Goal: Task Accomplishment & Management: Manage account settings

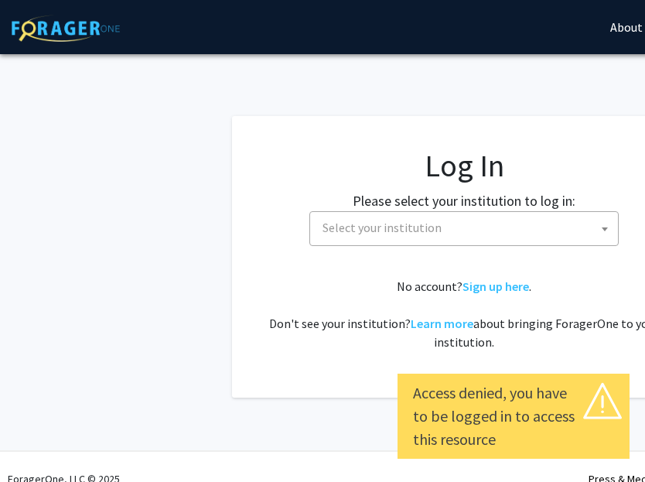
select select
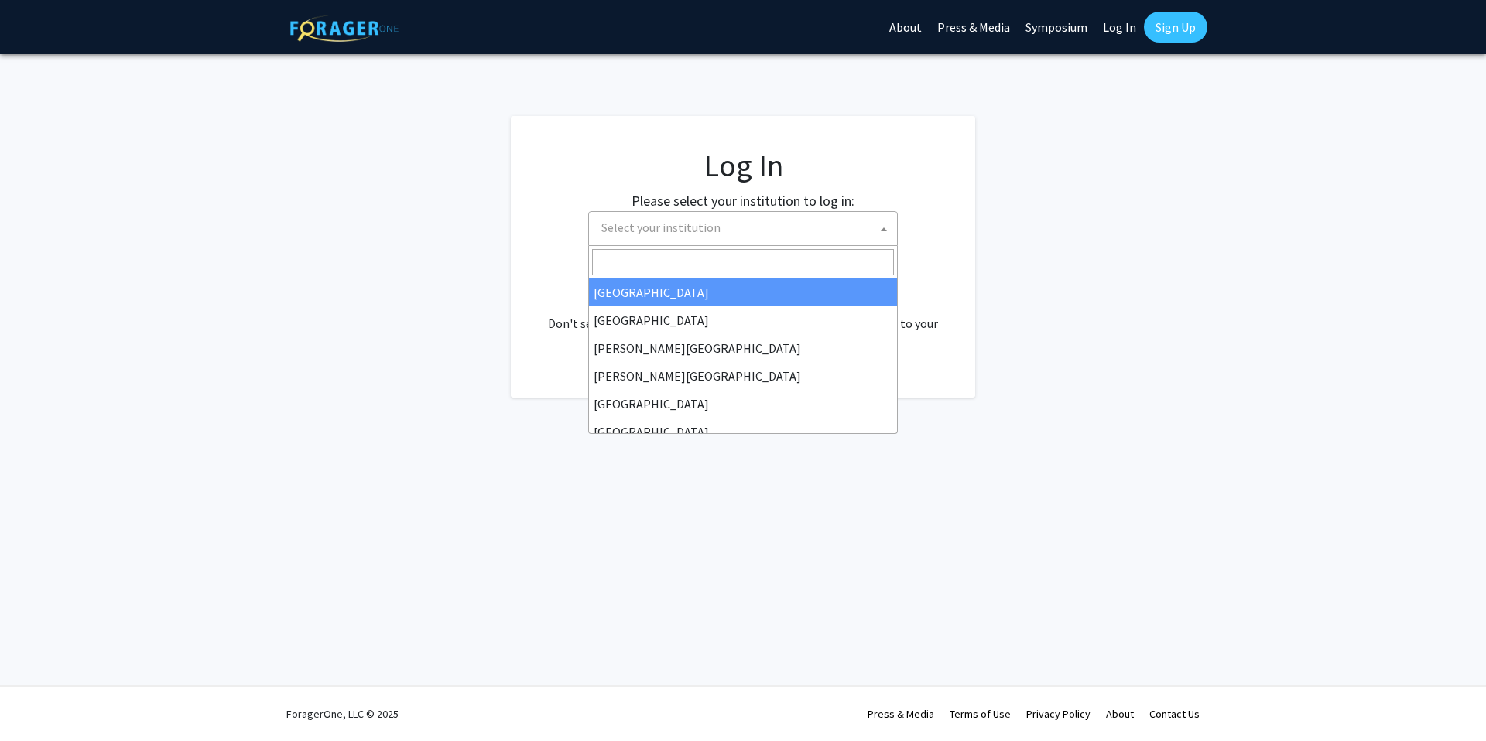
click at [645, 236] on span "Select your institution" at bounding box center [746, 228] width 302 height 32
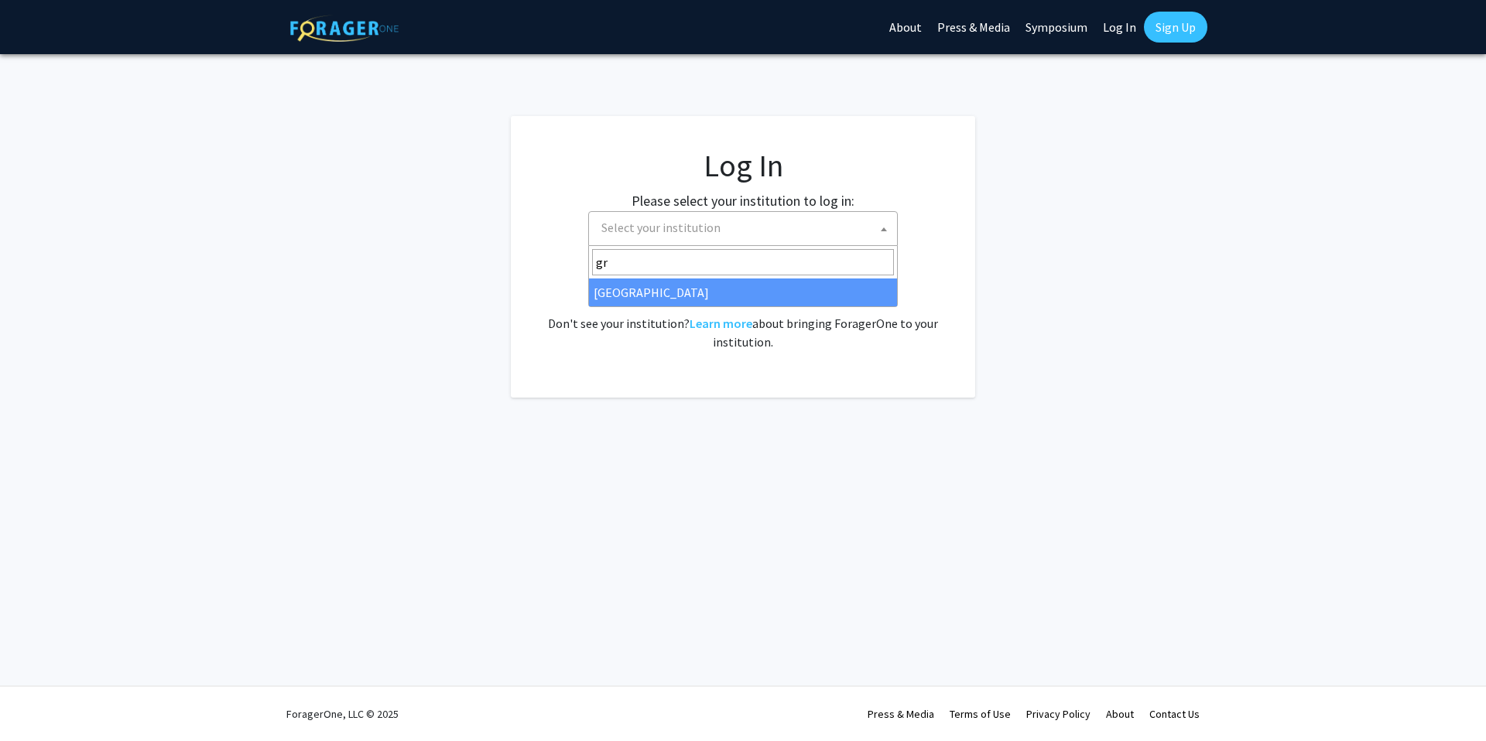
type input "gr"
select select "23"
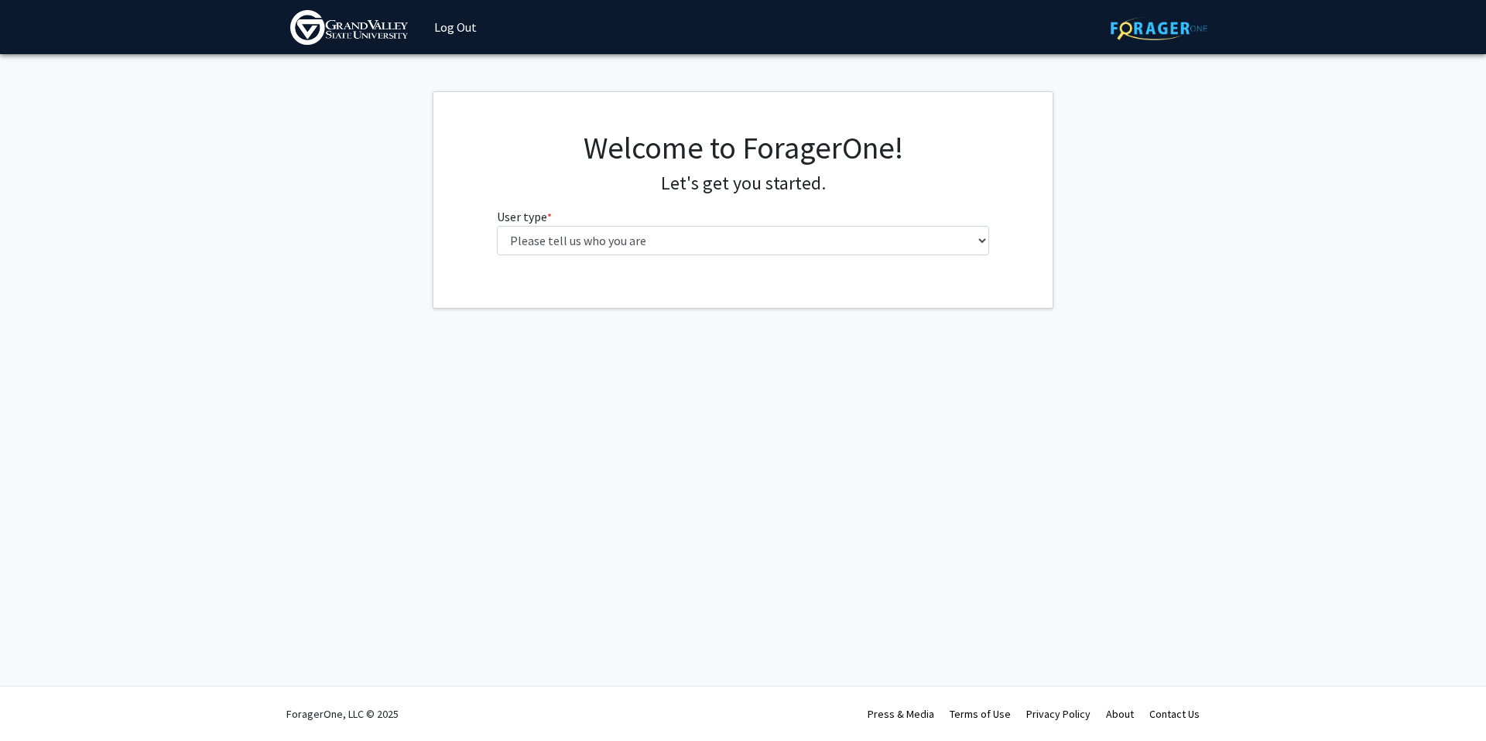
click at [642, 224] on fg-select "User type * required Please tell us who you are Undergraduate Student Master's …" at bounding box center [743, 231] width 493 height 48
click at [642, 229] on select "Please tell us who you are Undergraduate Student Master's Student Doctoral Cand…" at bounding box center [743, 240] width 493 height 29
select select "5: faculty"
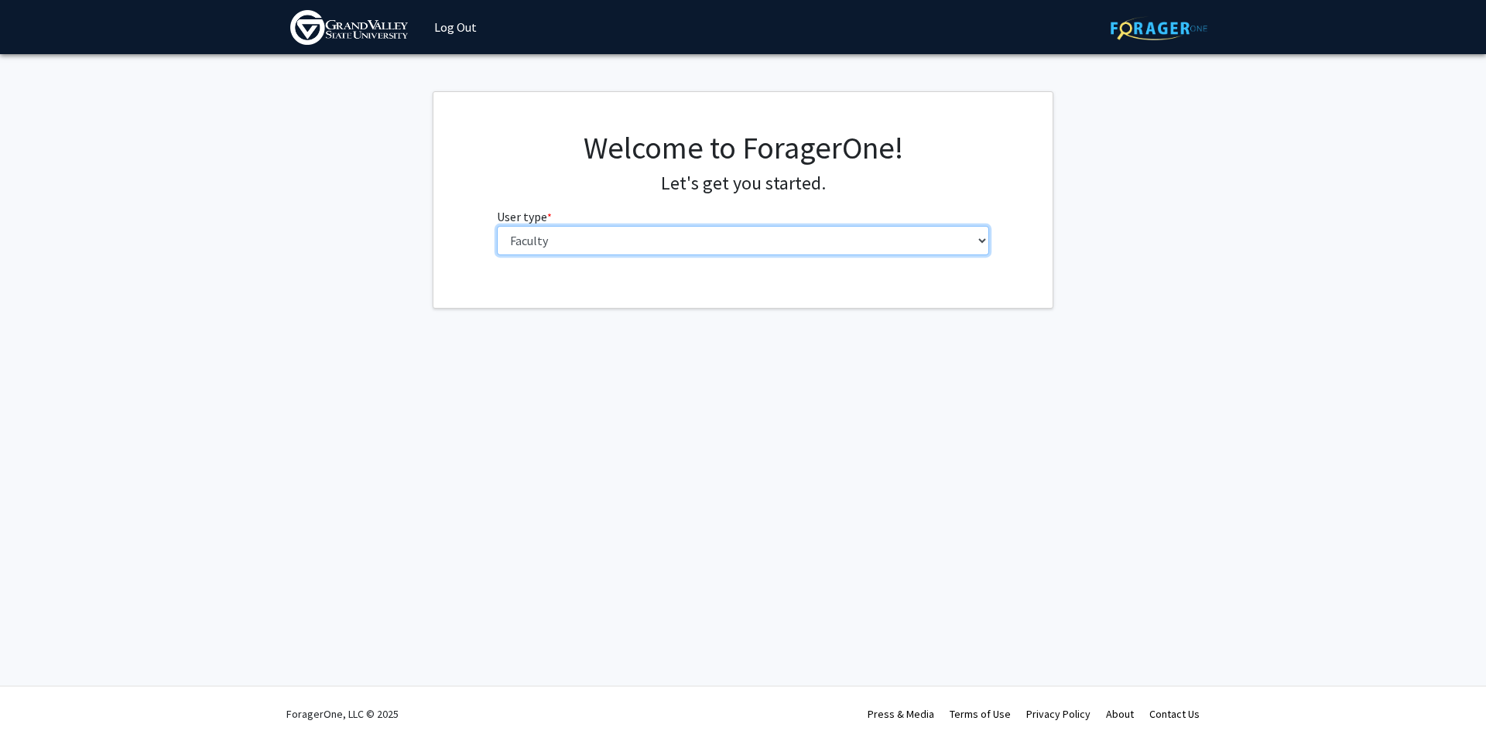
click at [497, 226] on select "Please tell us who you are Undergraduate Student Master's Student Doctoral Cand…" at bounding box center [743, 240] width 493 height 29
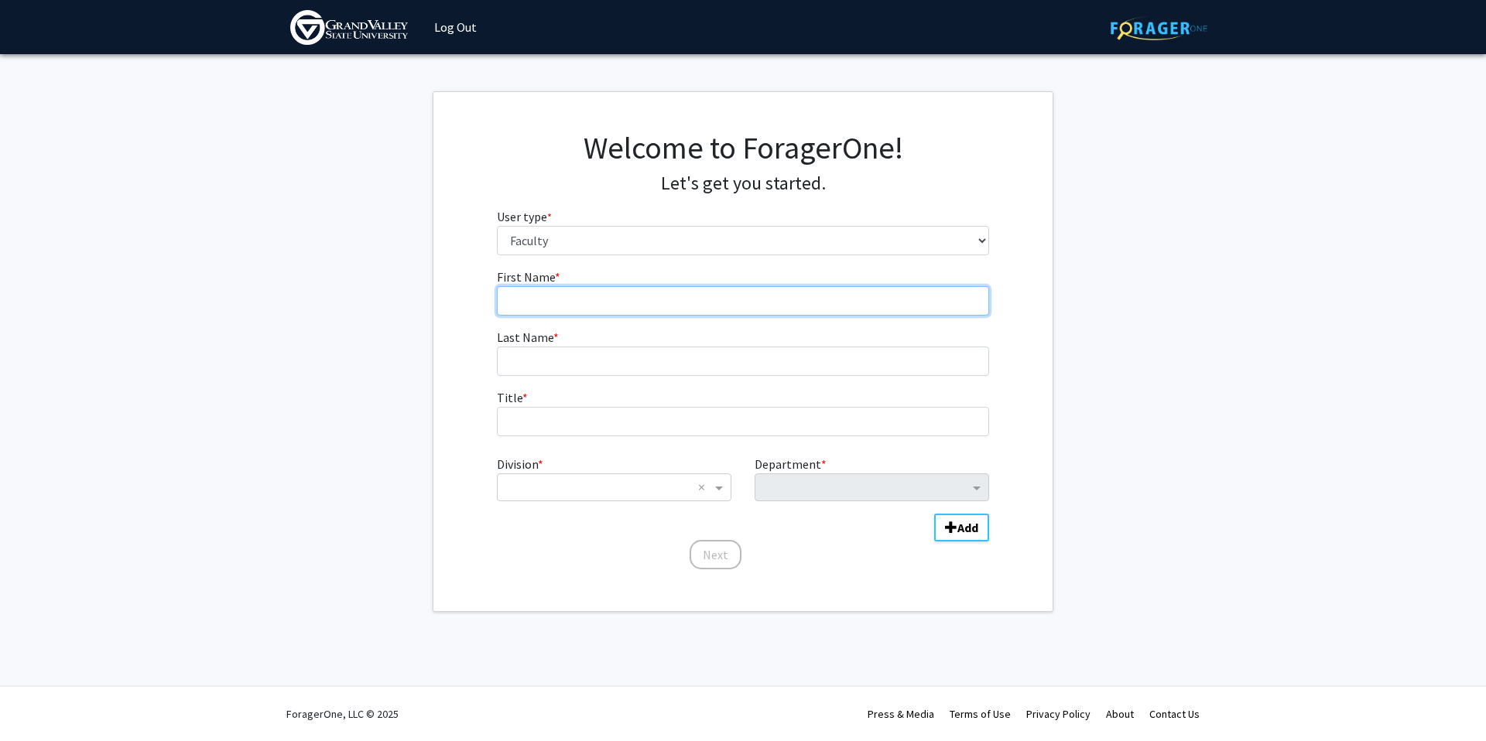
click at [600, 305] on input "First Name * required" at bounding box center [743, 300] width 493 height 29
type input "[PERSON_NAME]"
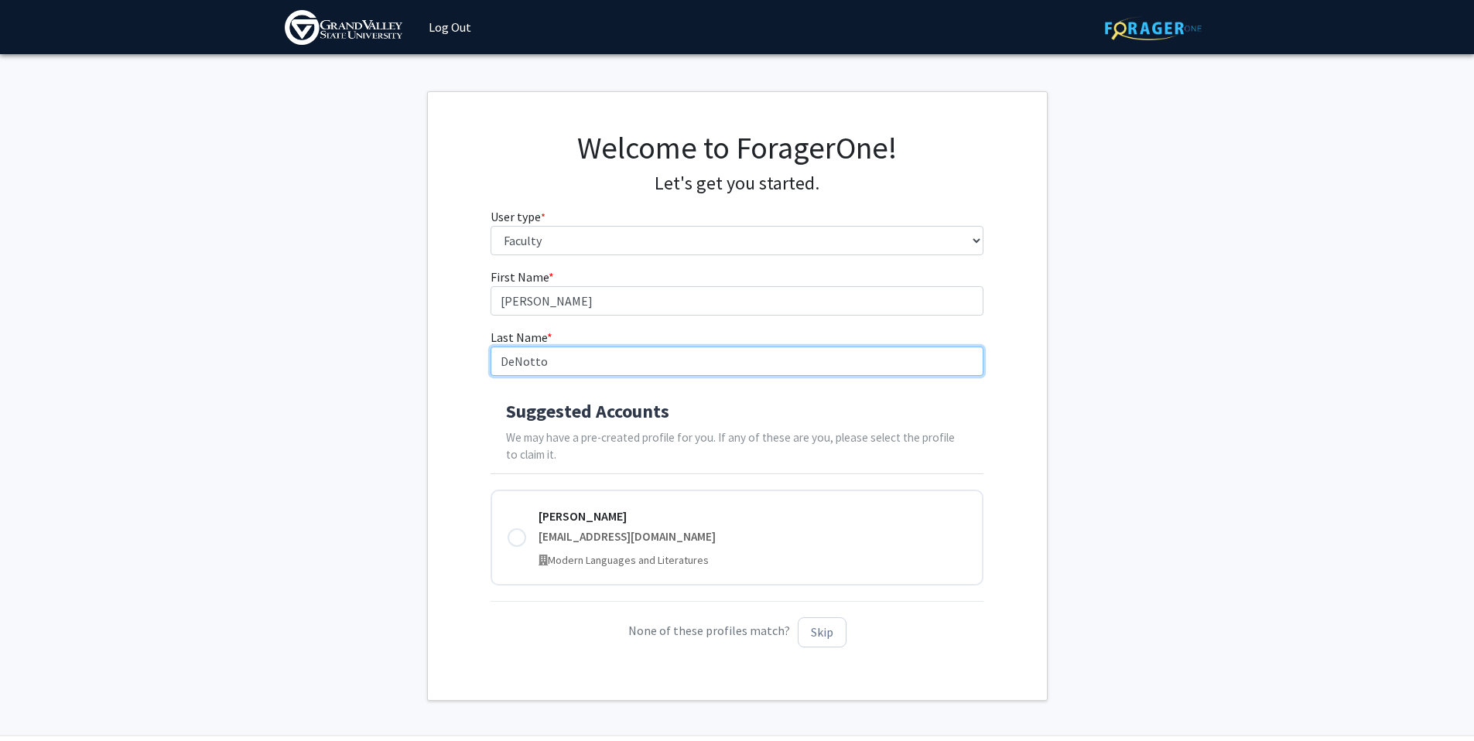
type input "DeNotto"
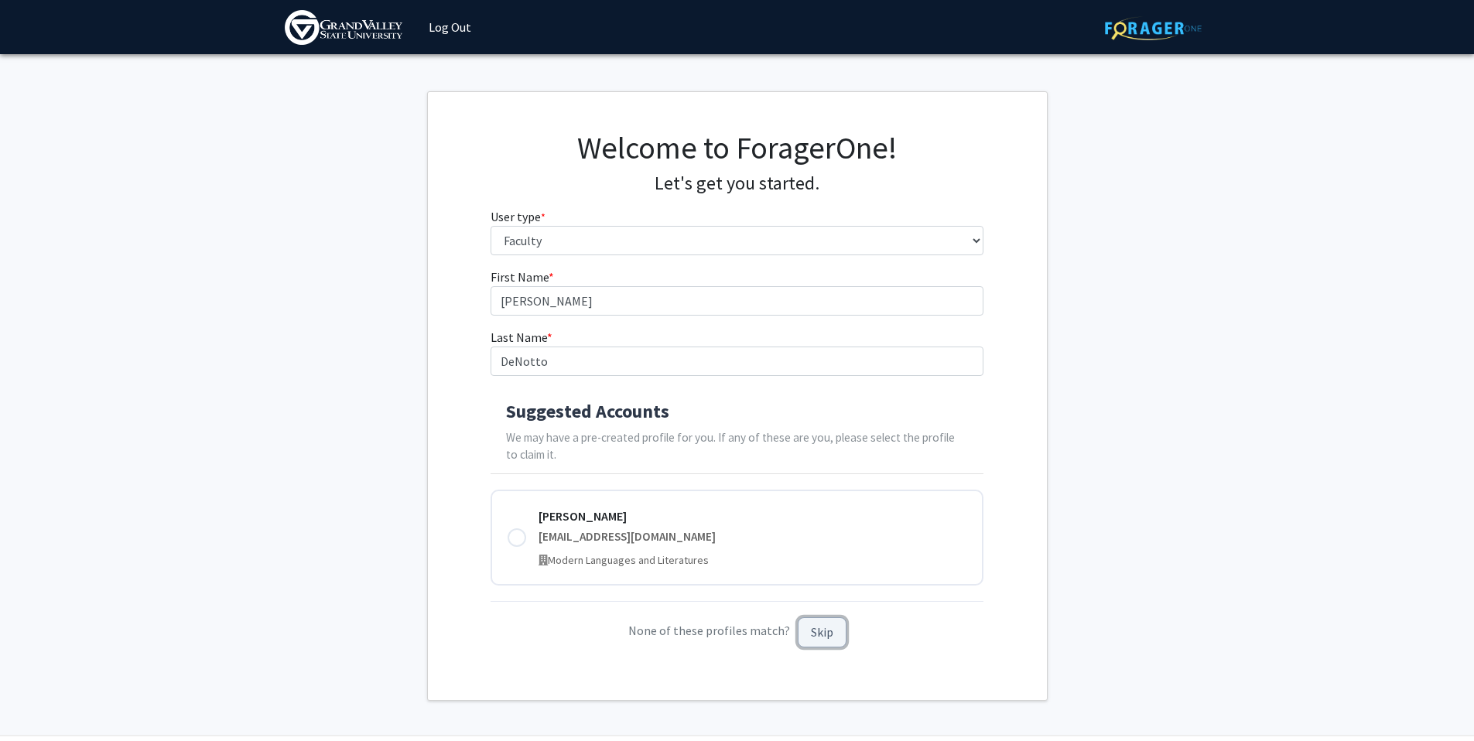
click at [821, 627] on button "Skip" at bounding box center [822, 633] width 49 height 30
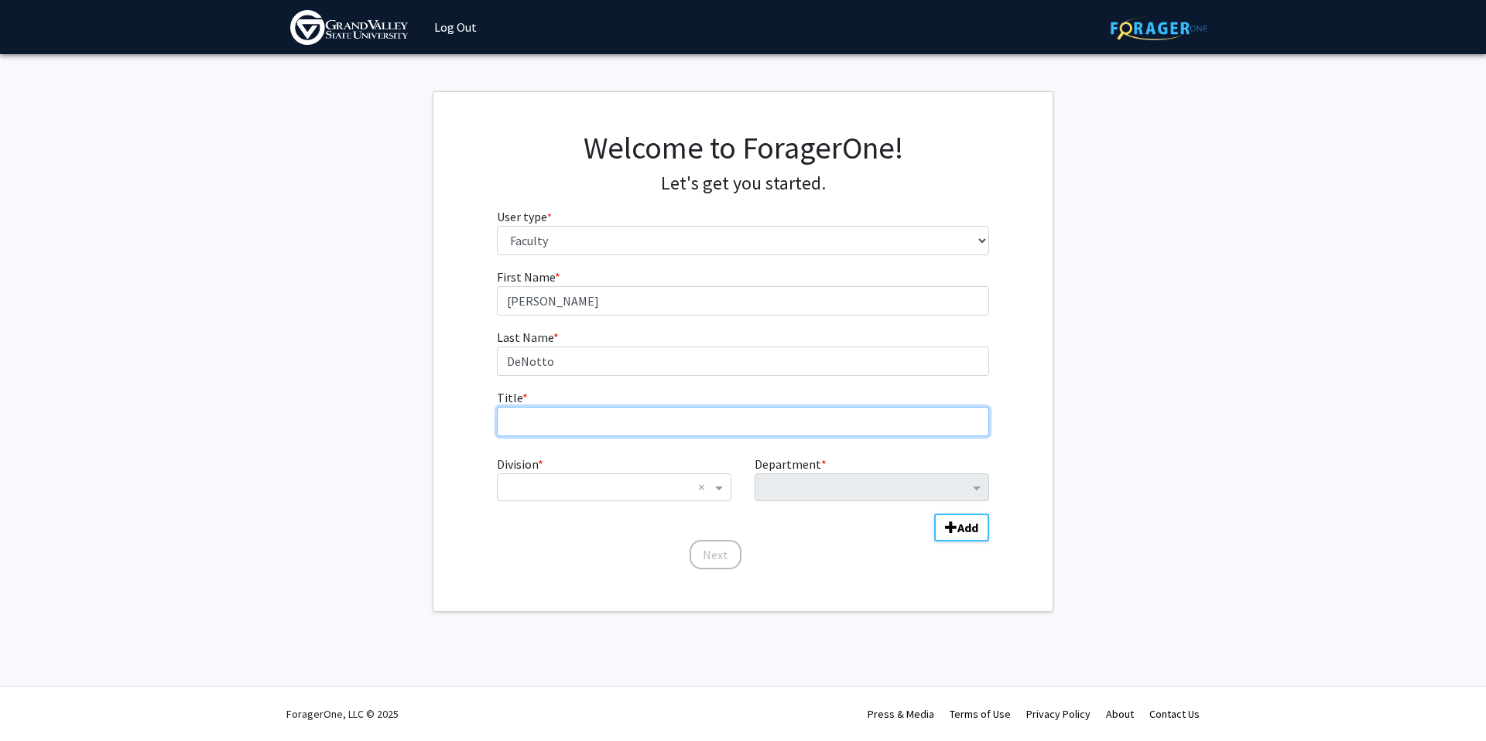
click at [640, 421] on input "Title * required" at bounding box center [743, 421] width 493 height 29
type input "Assistant Professor"
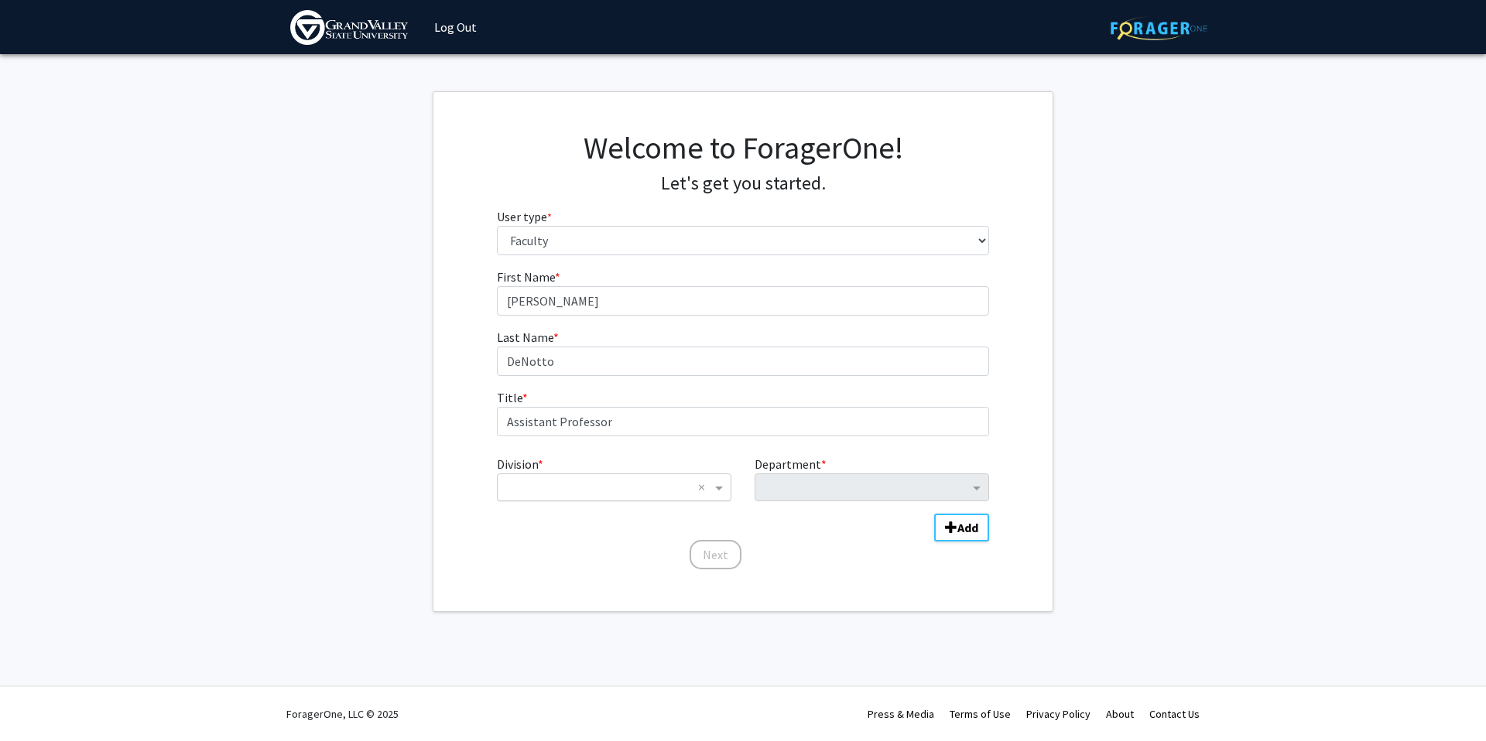
click at [624, 484] on input "Division" at bounding box center [598, 487] width 187 height 19
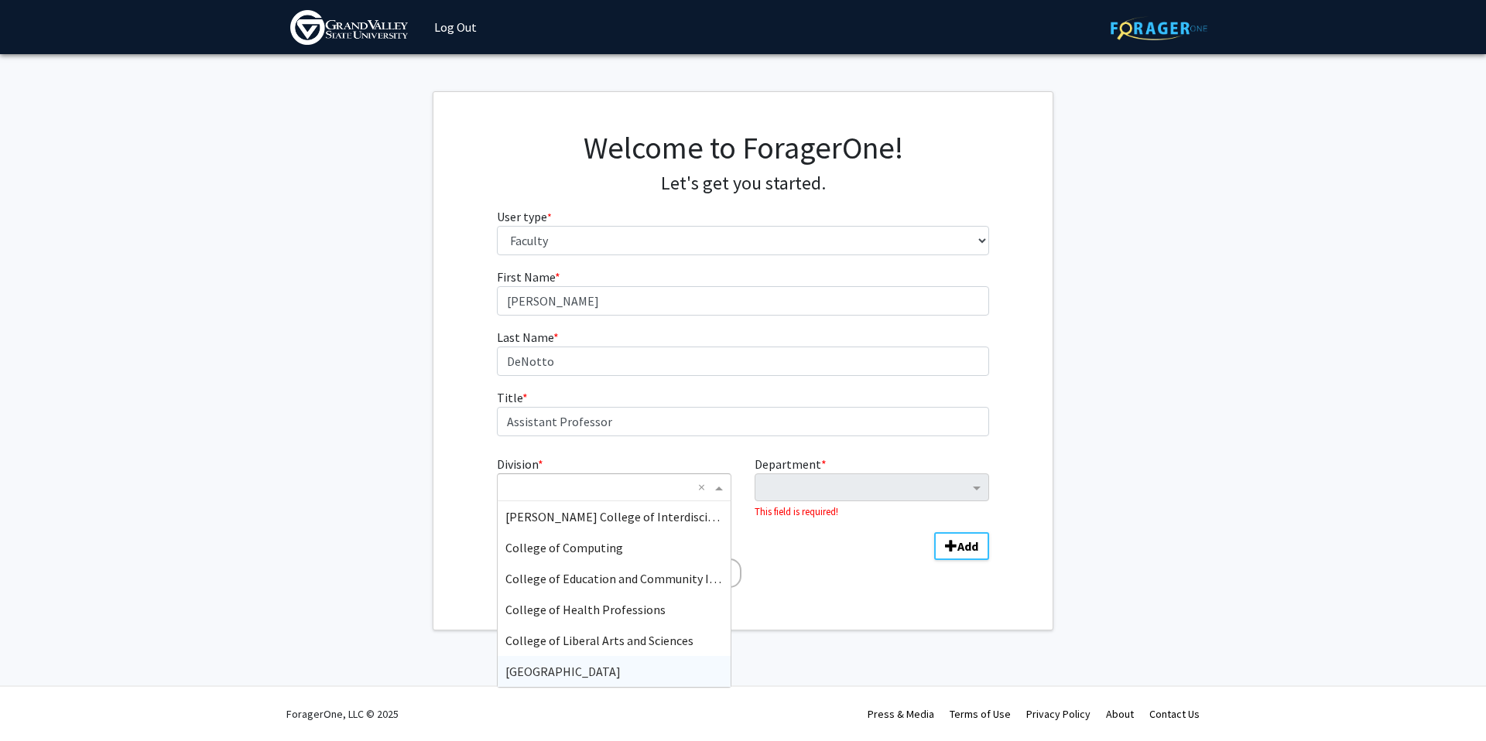
click at [553, 676] on span "[GEOGRAPHIC_DATA]" at bounding box center [562, 671] width 115 height 15
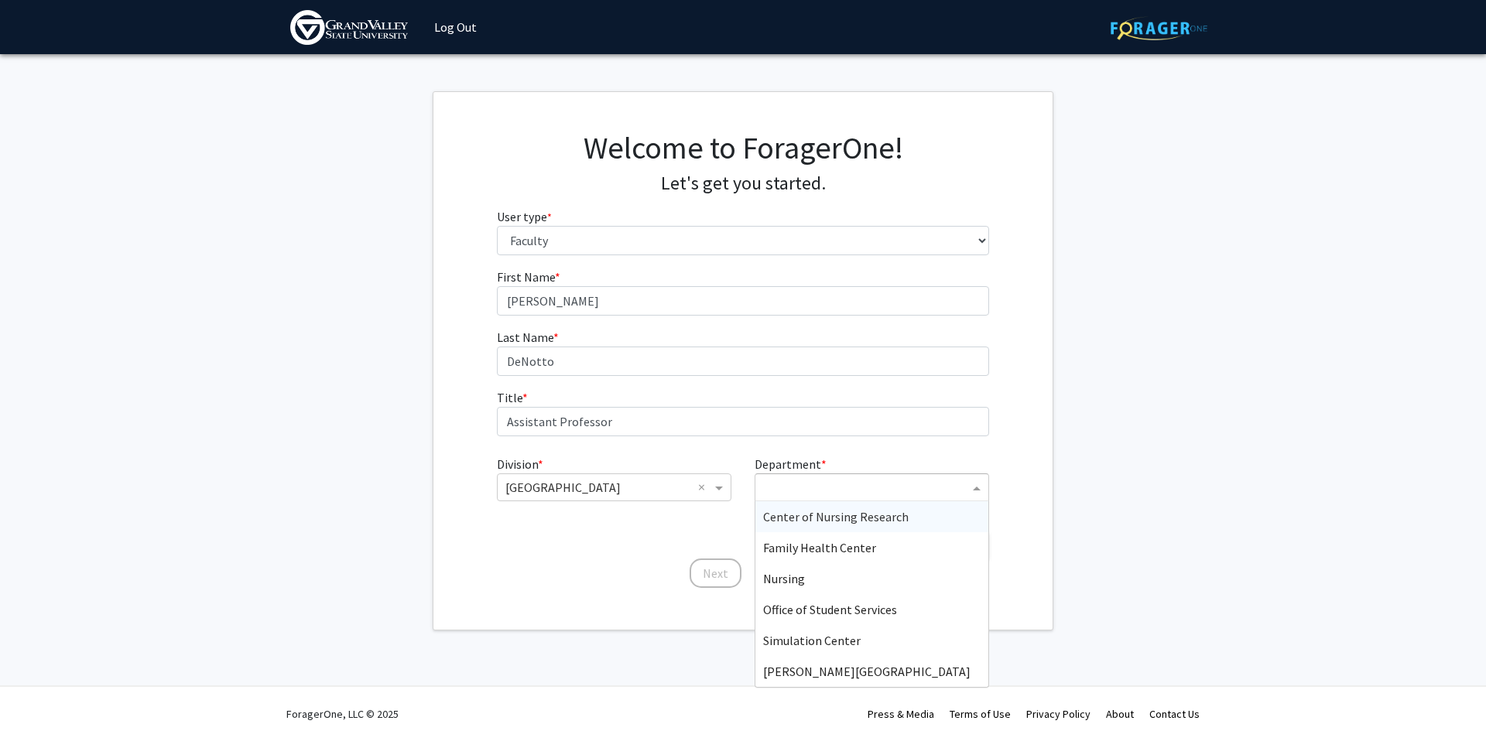
click at [839, 484] on input "Department" at bounding box center [866, 488] width 206 height 19
click at [818, 580] on div "Nursing" at bounding box center [871, 578] width 233 height 31
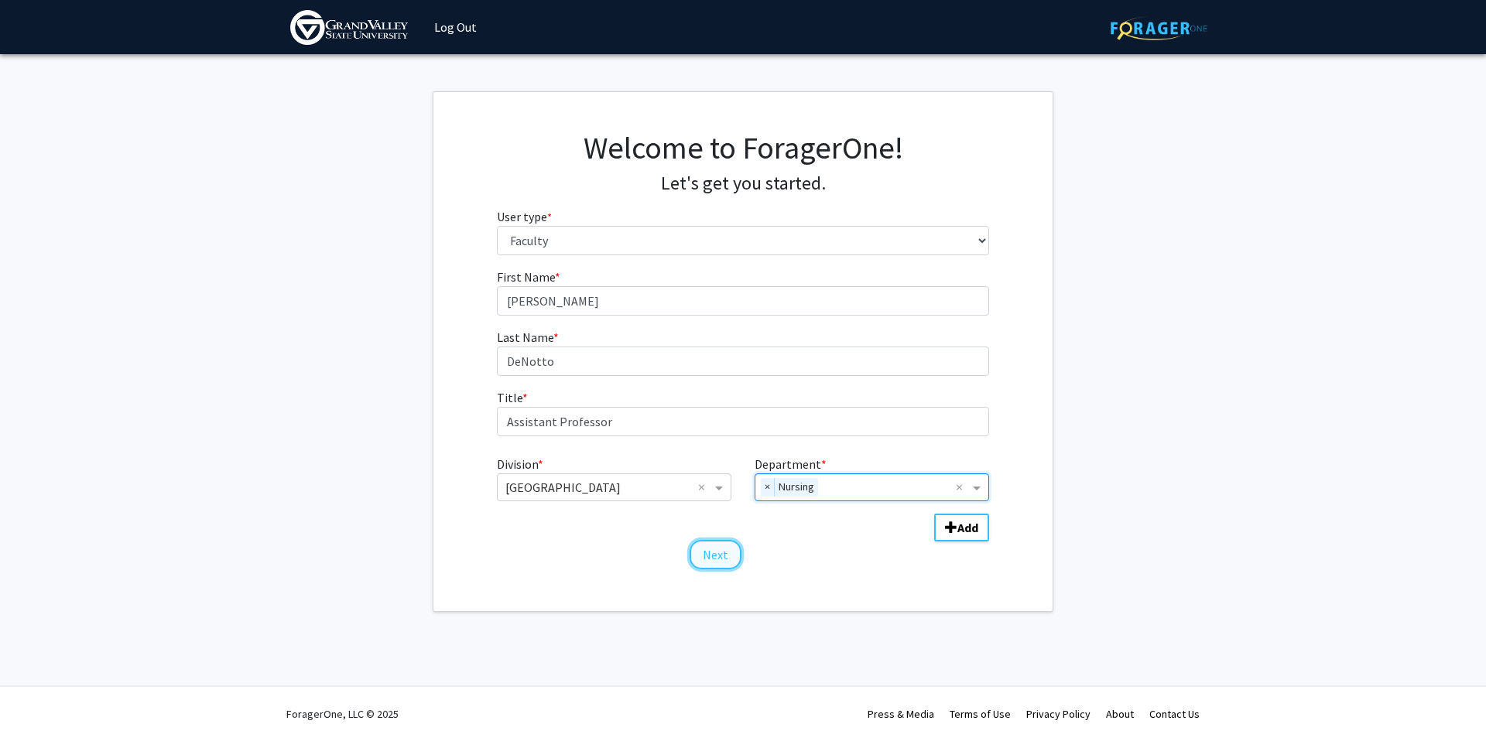
click at [712, 553] on button "Next" at bounding box center [716, 554] width 52 height 29
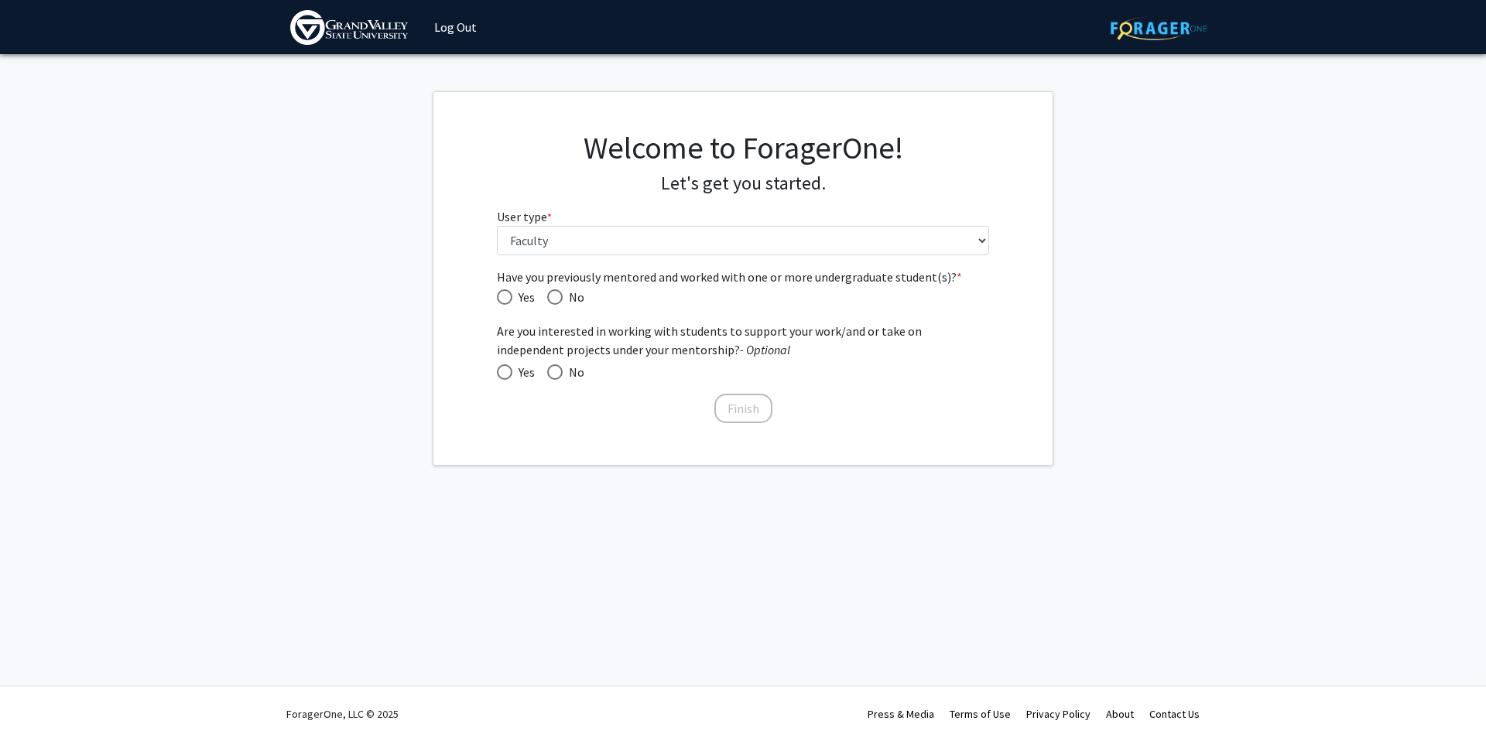
click at [549, 289] on span "Have you previously mentored and worked with one or more undergraduate student(…" at bounding box center [554, 296] width 15 height 15
click at [549, 289] on input "No" at bounding box center [554, 296] width 15 height 15
radio input "true"
click at [500, 376] on span at bounding box center [504, 372] width 15 height 15
click at [500, 376] on input "Yes" at bounding box center [504, 372] width 15 height 15
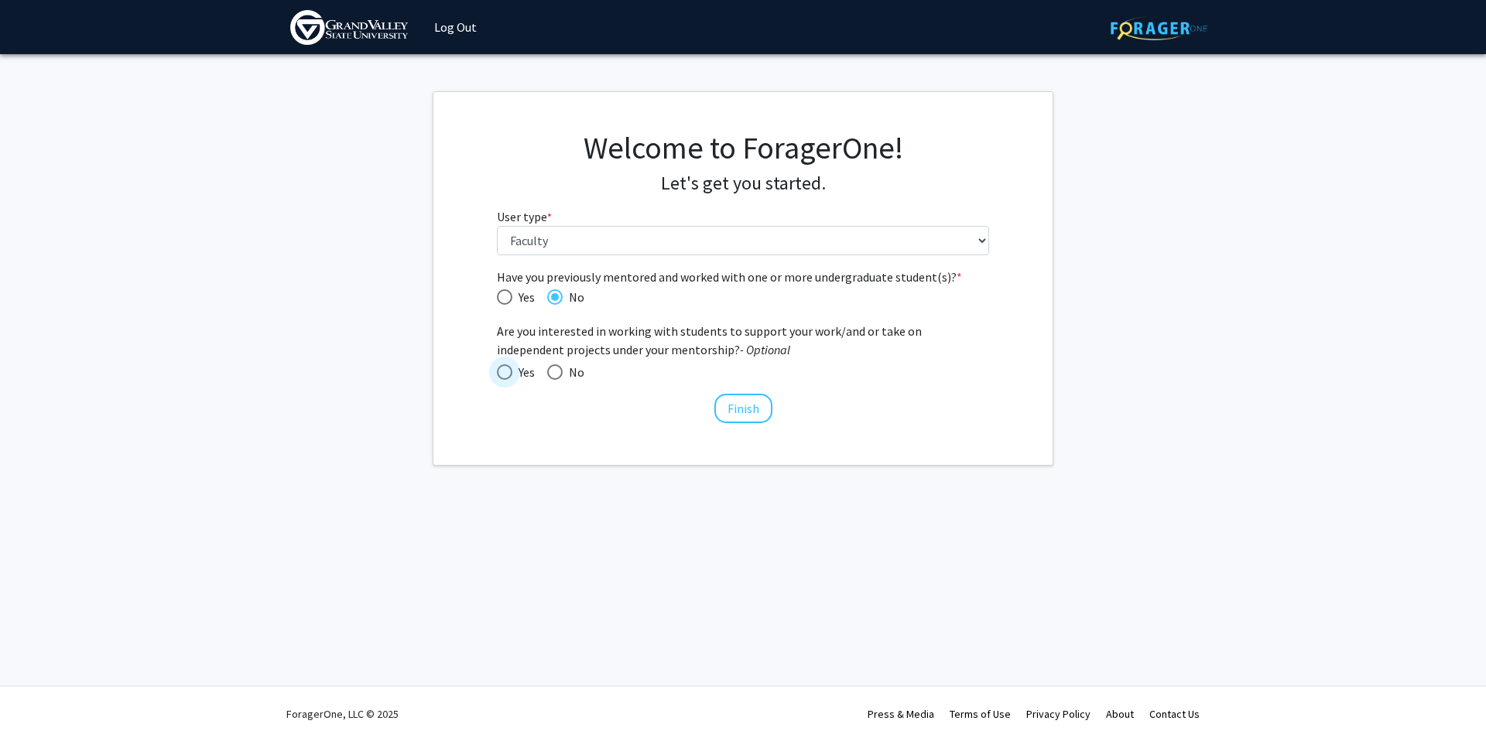
radio input "true"
click at [740, 409] on button "Finish" at bounding box center [743, 408] width 58 height 29
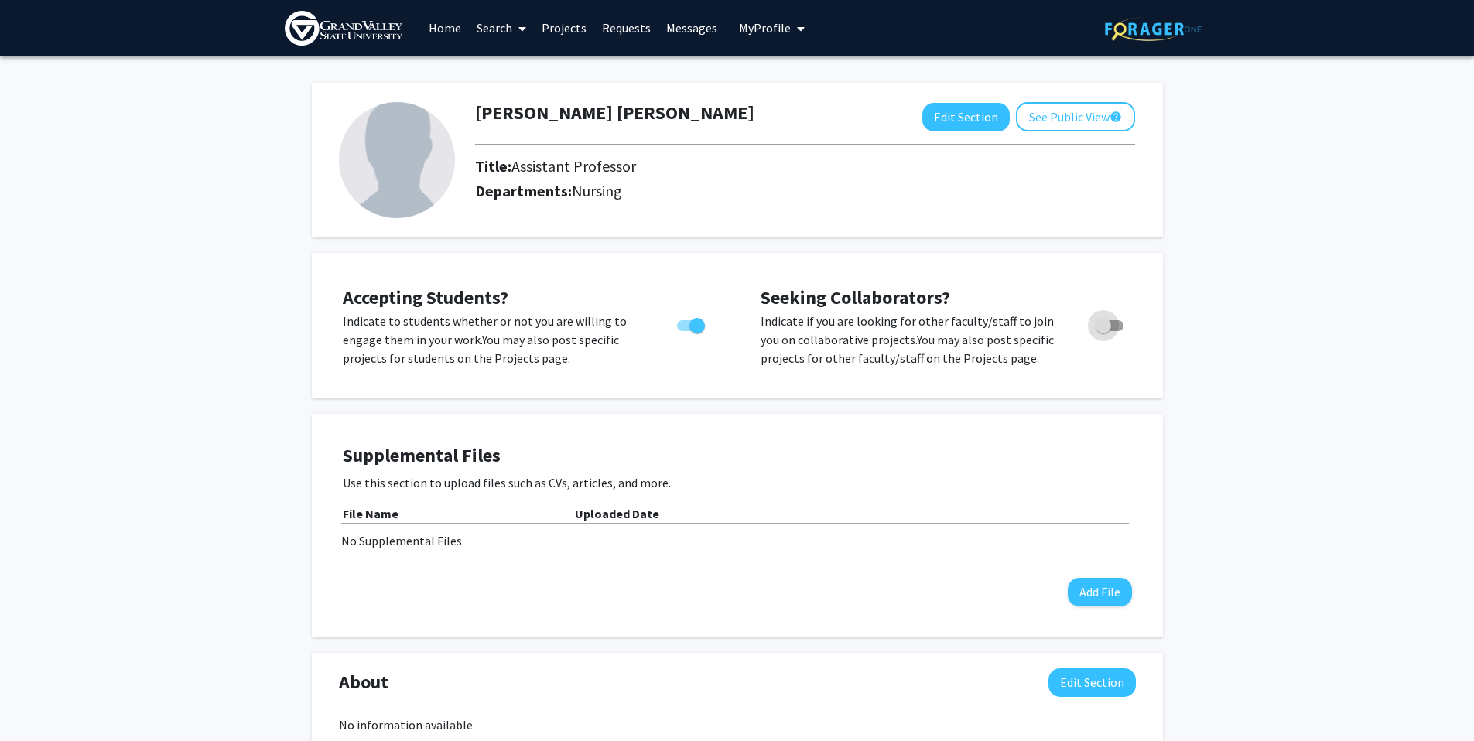
click at [1109, 327] on span "Toggle" at bounding box center [1103, 325] width 15 height 15
click at [1104, 331] on input "Toggle" at bounding box center [1103, 331] width 1 height 1
checkbox input "true"
drag, startPoint x: 409, startPoint y: 154, endPoint x: 399, endPoint y: 159, distance: 11.4
click at [409, 154] on img at bounding box center [397, 160] width 116 height 116
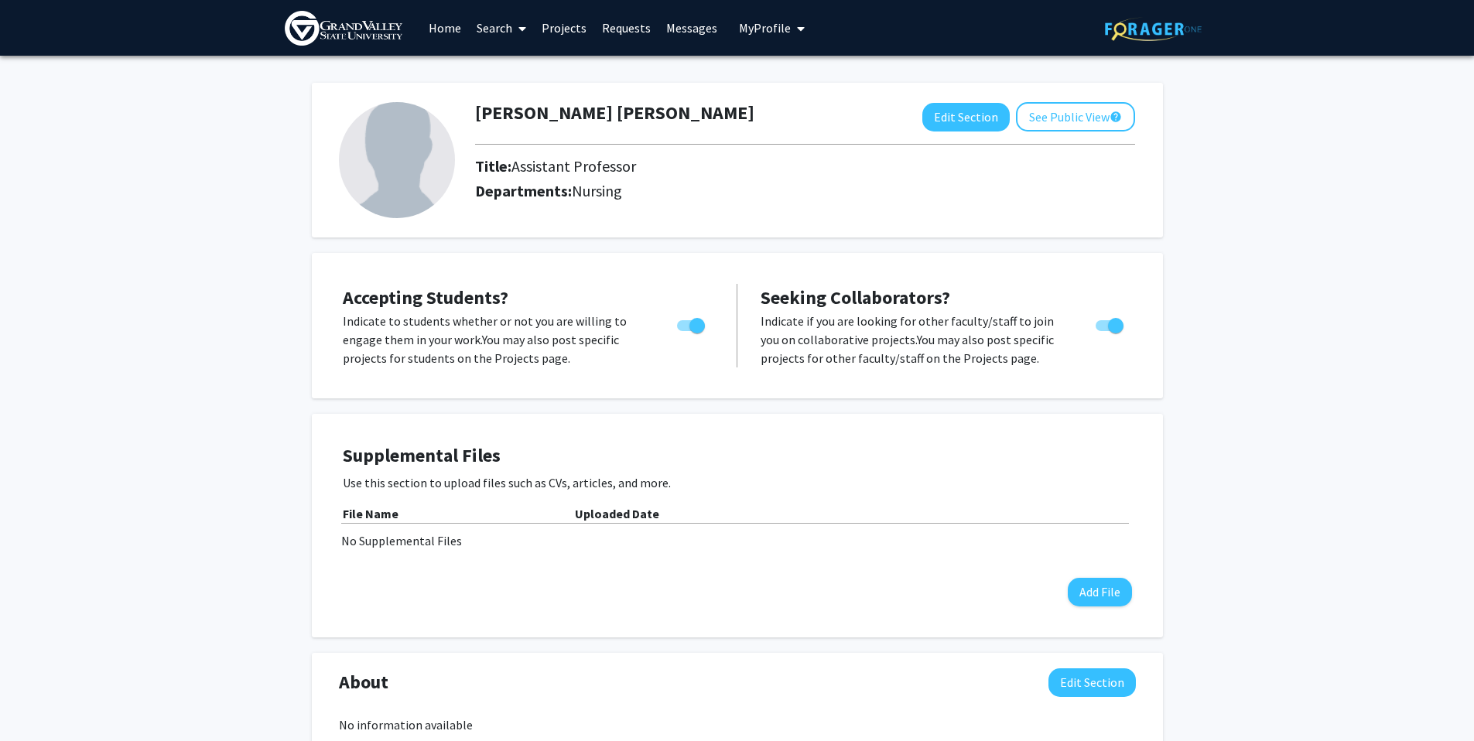
click at [385, 163] on img at bounding box center [397, 160] width 116 height 116
click at [988, 117] on button "Edit Section" at bounding box center [966, 117] width 87 height 29
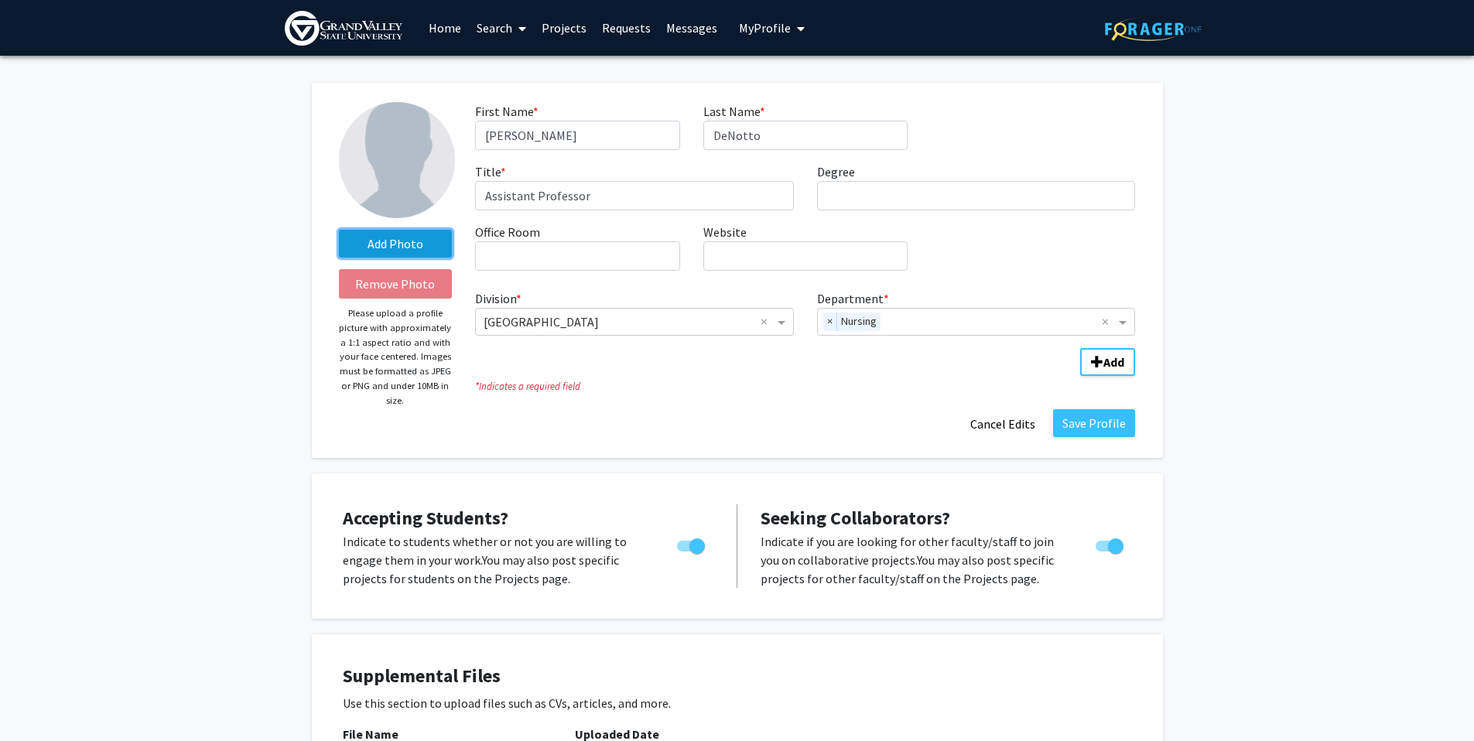
click at [416, 241] on label "Add Photo" at bounding box center [396, 244] width 114 height 28
click at [0, 0] on input "Add Photo" at bounding box center [0, 0] width 0 height 0
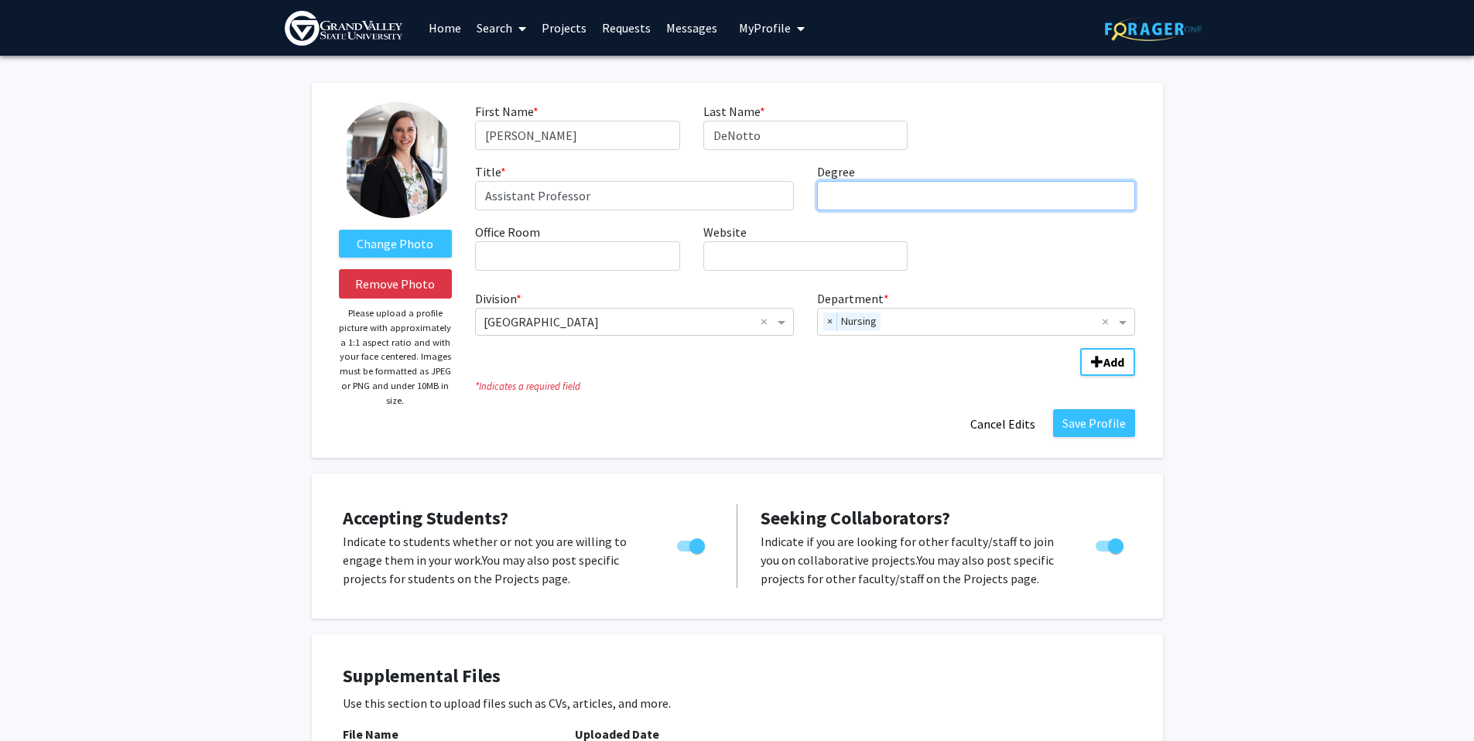
click at [913, 205] on input "Degree required" at bounding box center [976, 195] width 319 height 29
type input "PhD, RN"
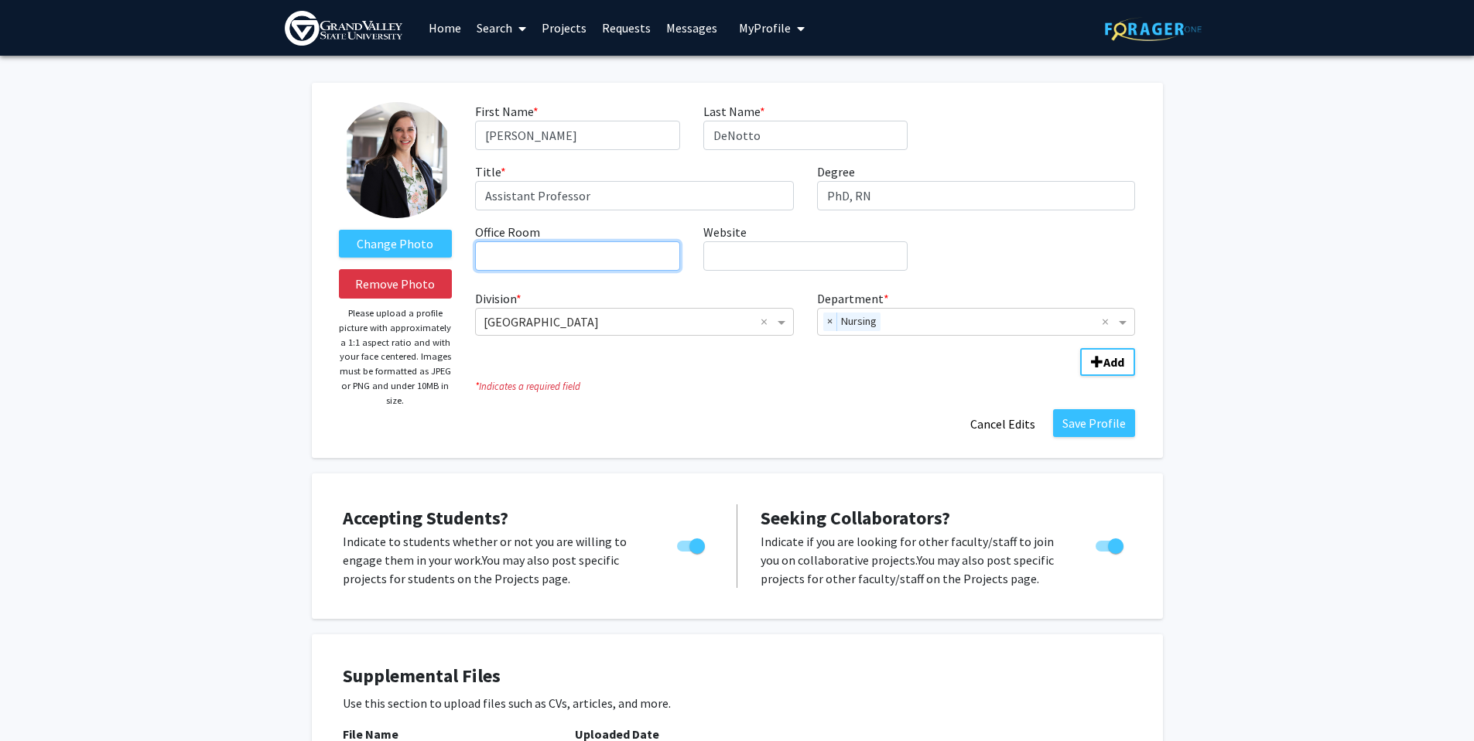
click at [591, 263] on input "Office Room required" at bounding box center [577, 255] width 204 height 29
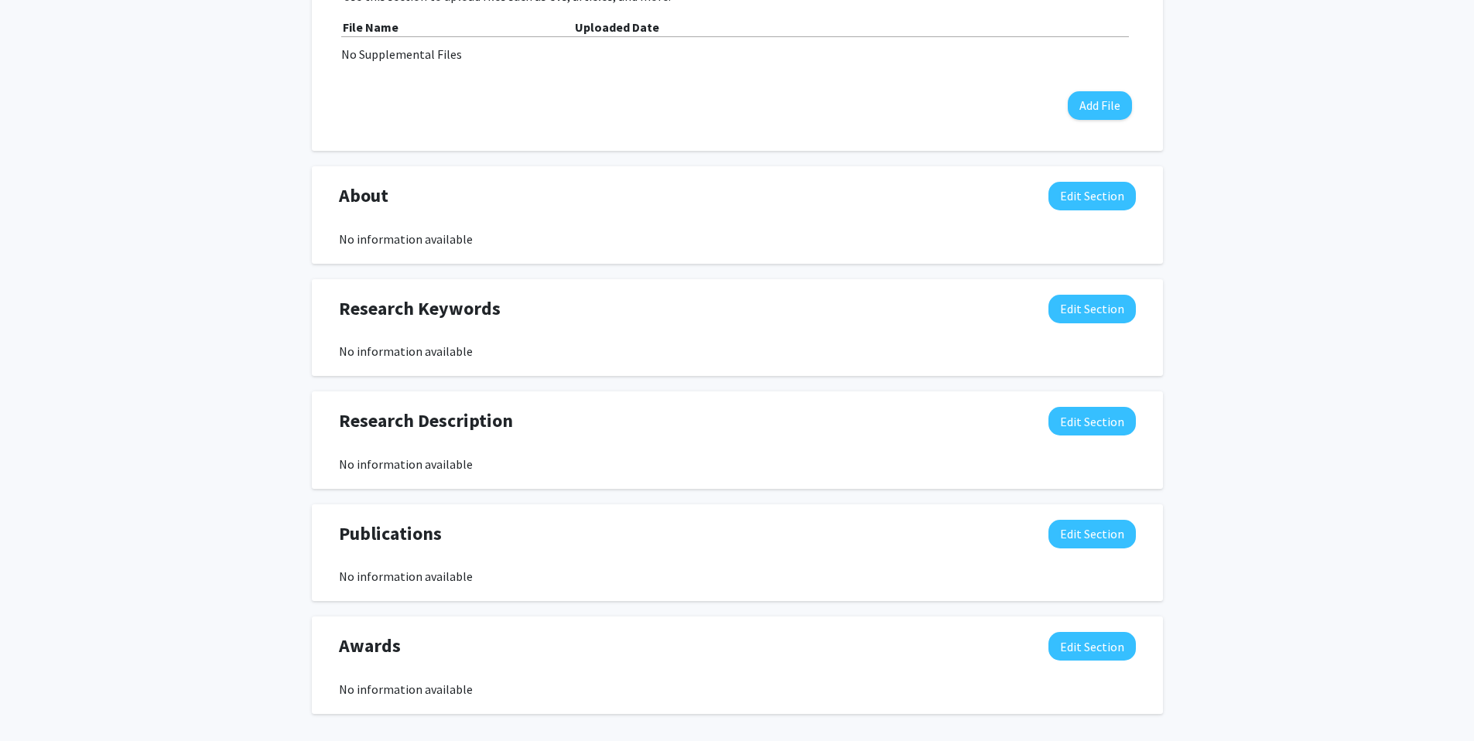
scroll to position [716, 0]
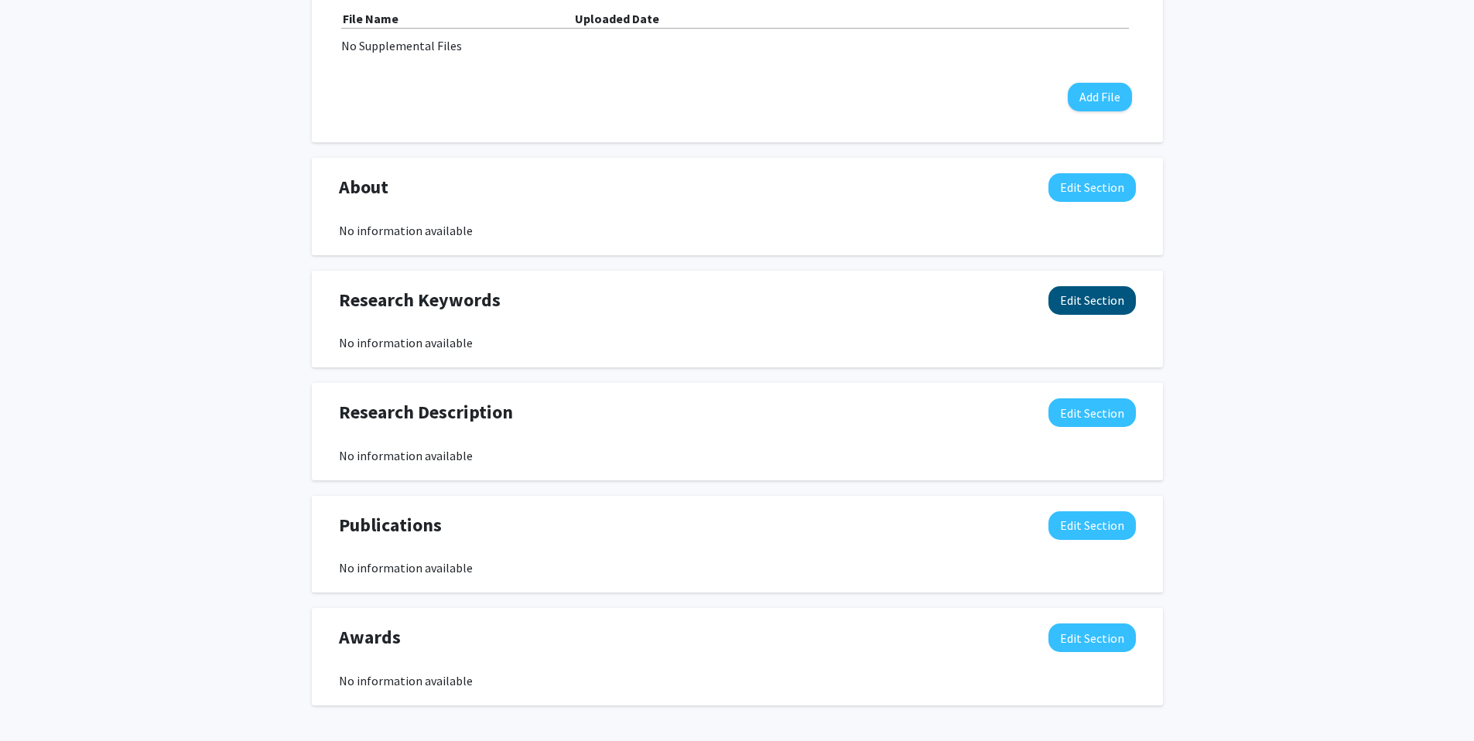
type input "CHS 314"
click at [1106, 301] on button "Edit Section" at bounding box center [1092, 300] width 87 height 29
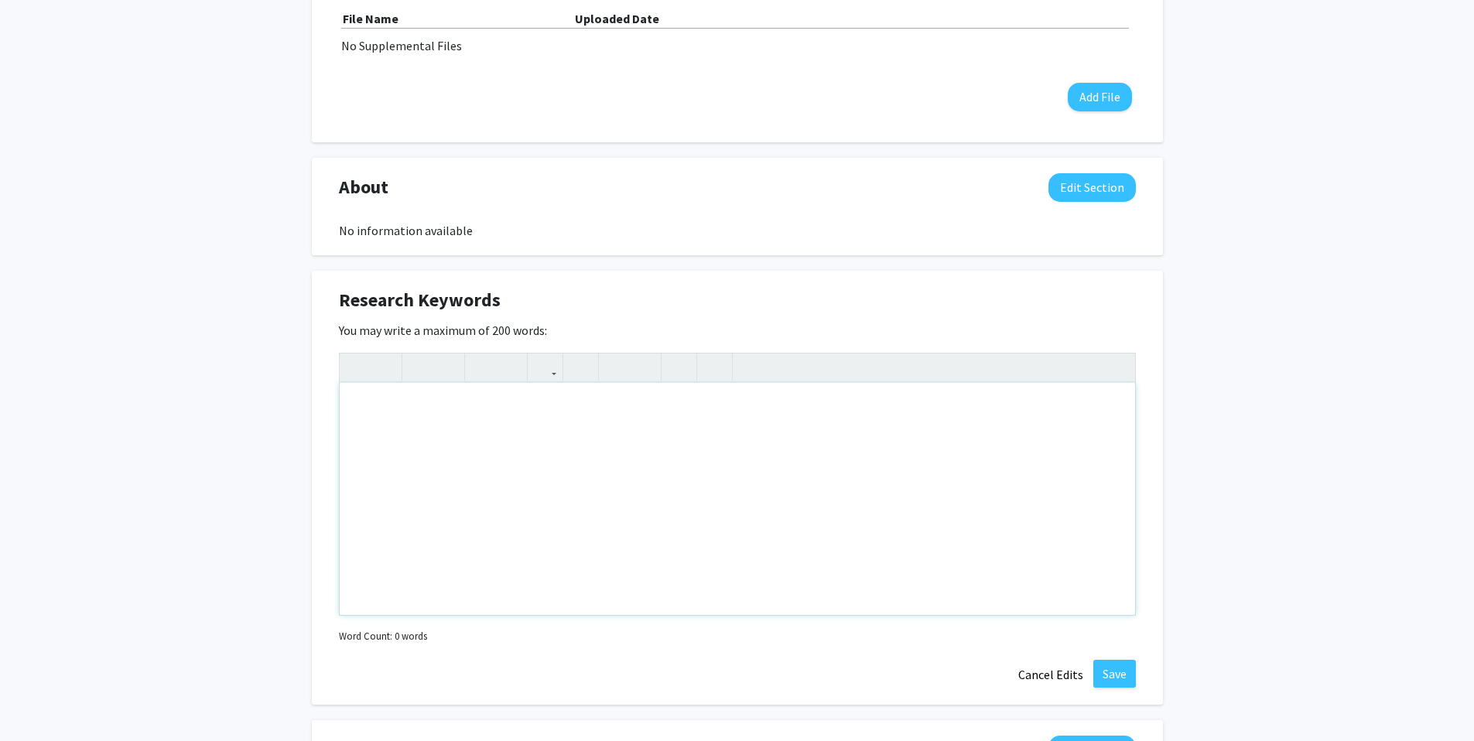
click at [505, 457] on div "Note to users with screen readers: Please deactivate our accessibility plugin f…" at bounding box center [738, 499] width 796 height 232
click at [356, 440] on p "program development and evaluation" at bounding box center [737, 439] width 765 height 19
click at [587, 462] on p "program development and evaluation" at bounding box center [737, 469] width 765 height 19
click at [543, 439] on p "management and prevention" at bounding box center [737, 439] width 765 height 19
type textarea "<p>[MEDICAL_DATA]</p><p>management and prevention</p><p>school health</p><p>pro…"
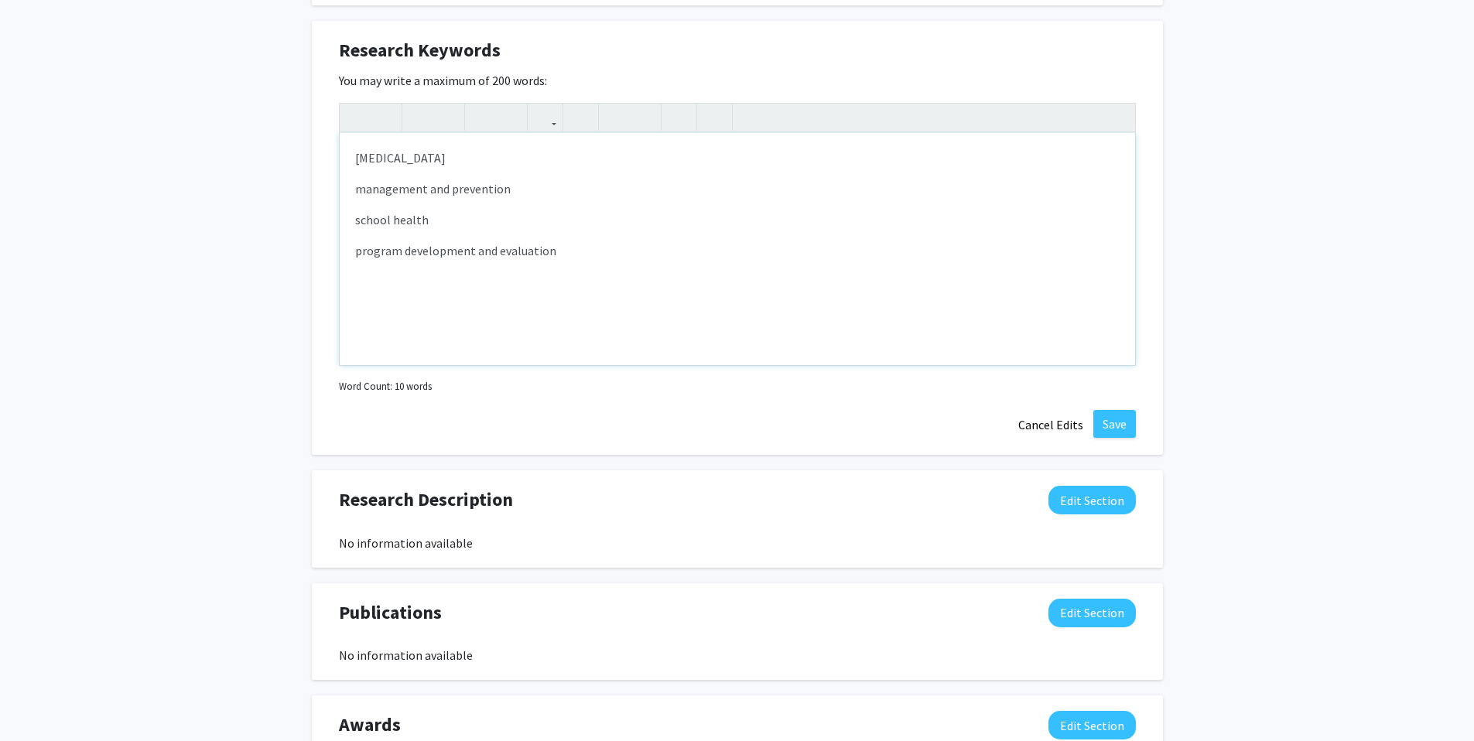
scroll to position [981, 0]
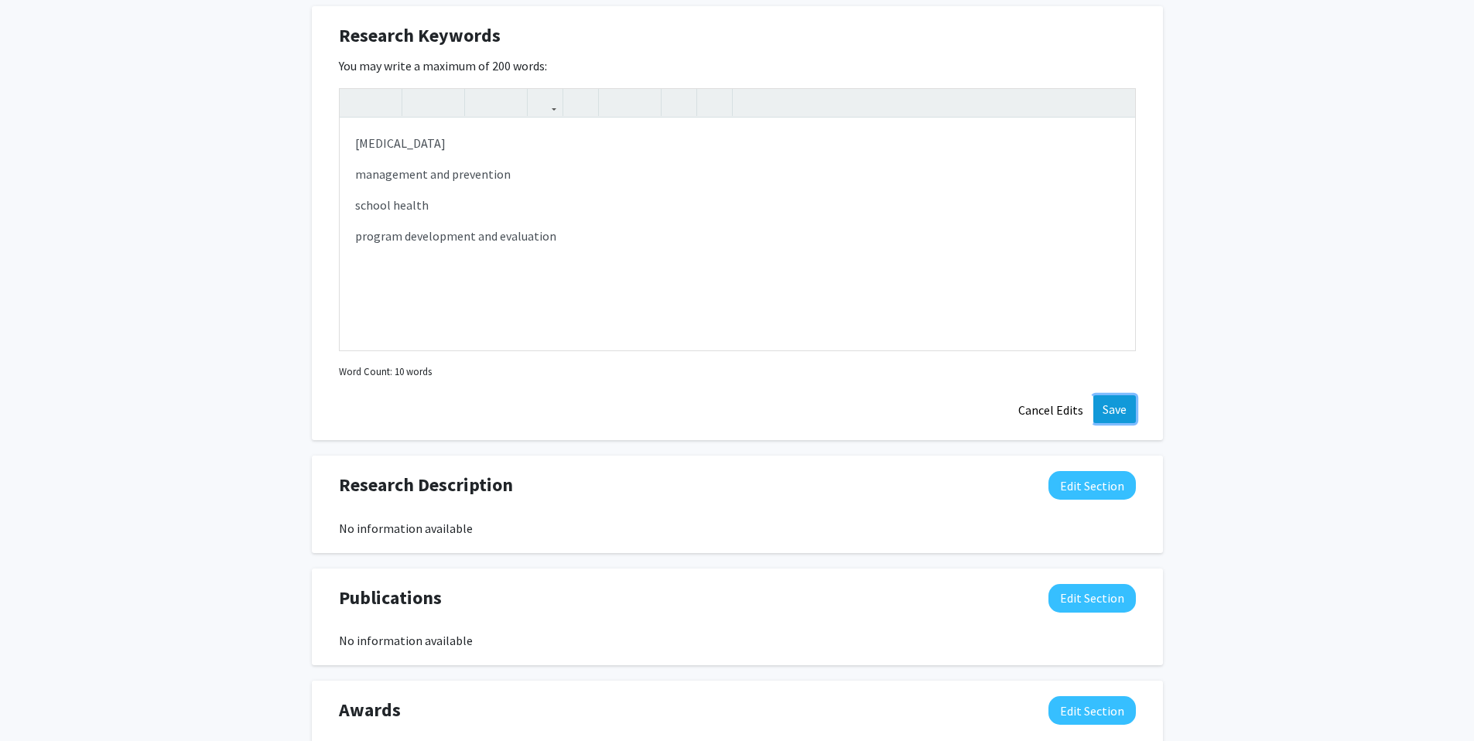
click at [1121, 415] on button "Save" at bounding box center [1115, 409] width 43 height 28
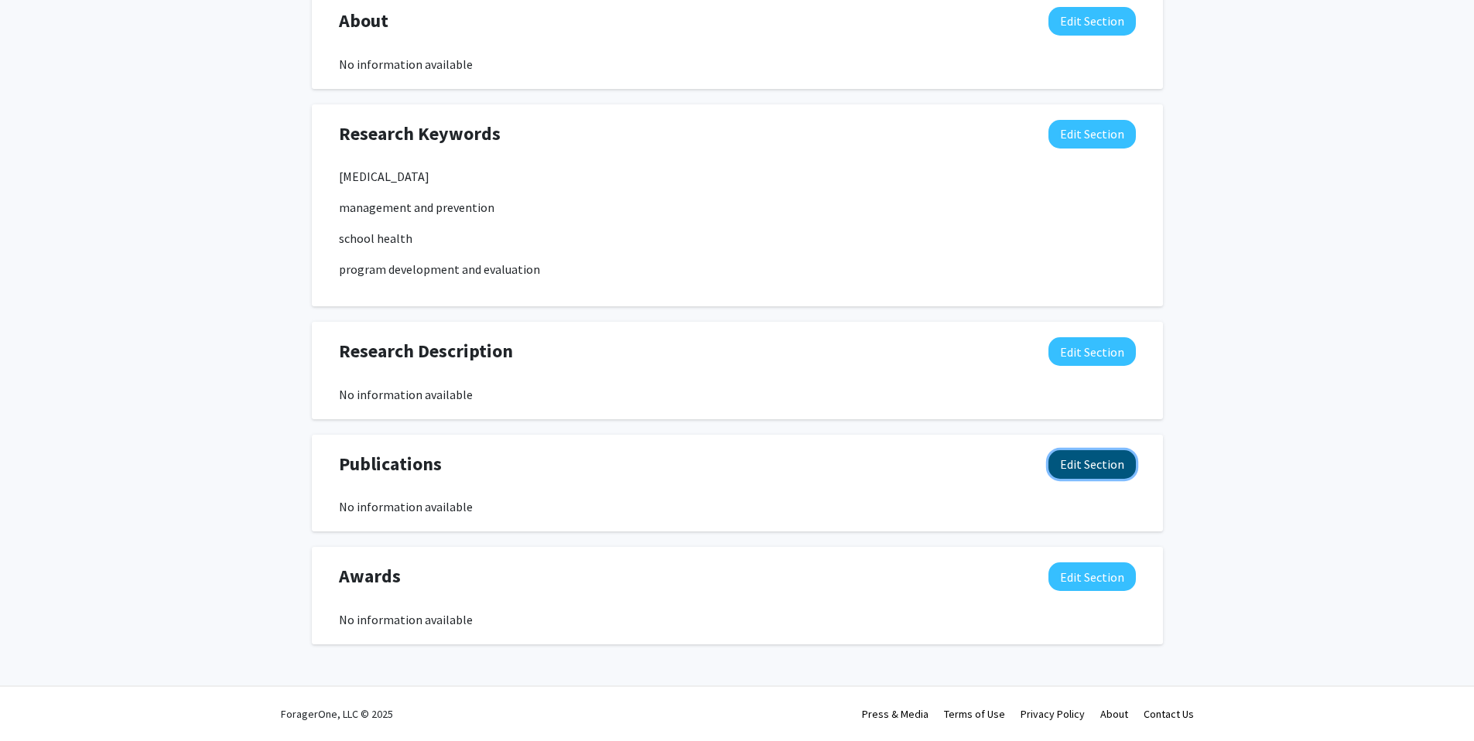
click at [1084, 461] on button "Edit Section" at bounding box center [1092, 464] width 87 height 29
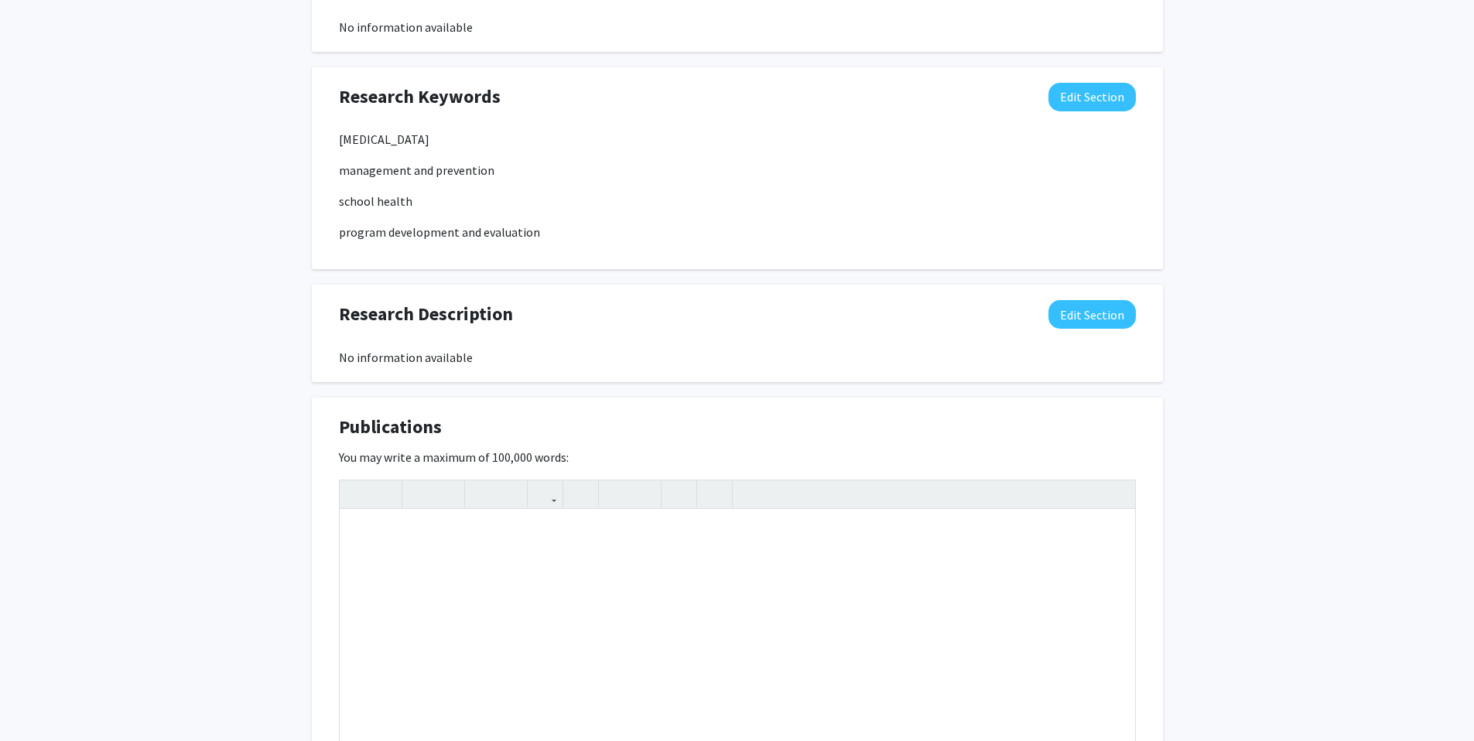
scroll to position [923, 0]
